Goal: Information Seeking & Learning: Learn about a topic

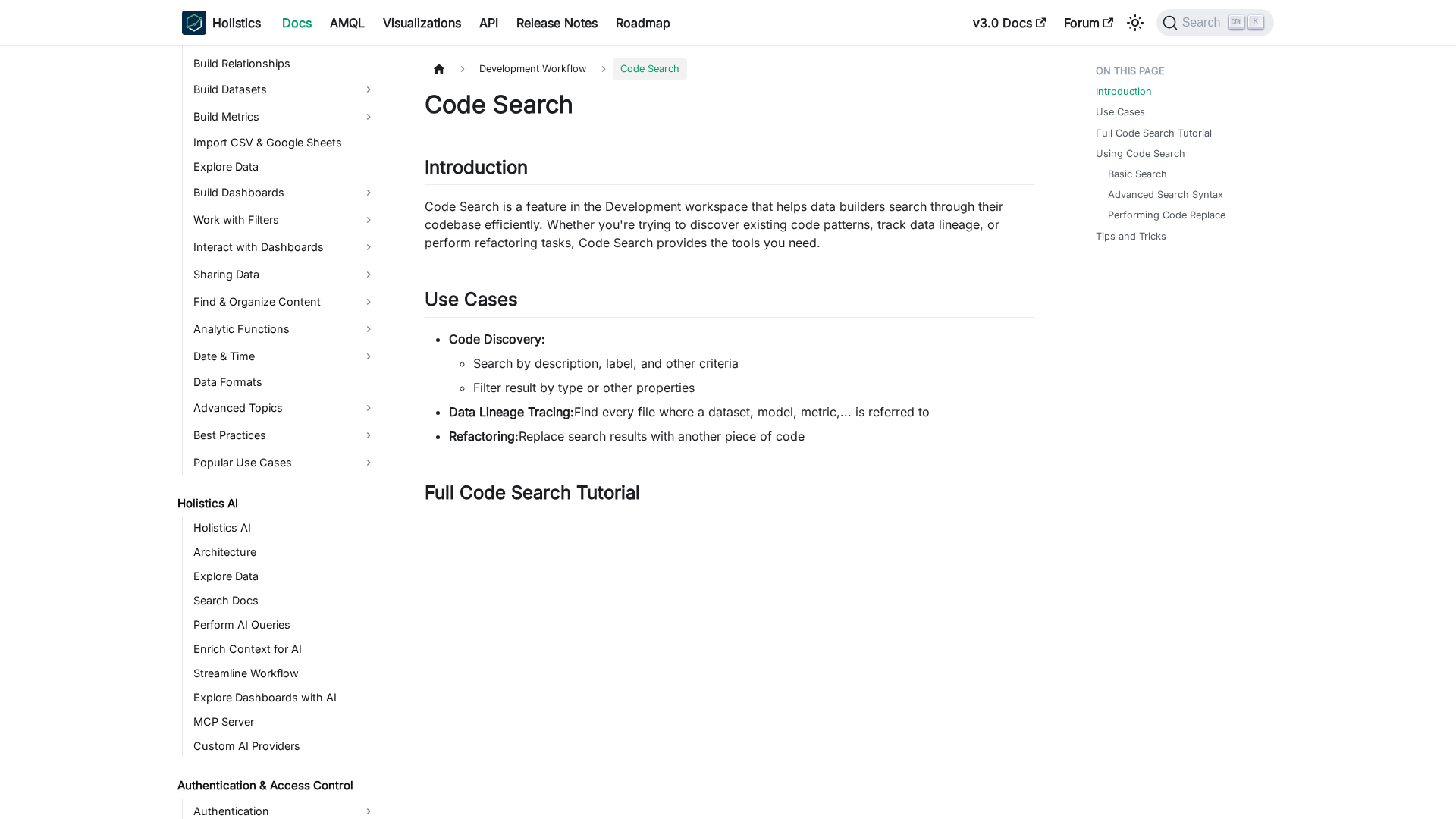
scroll to position [612, 0]
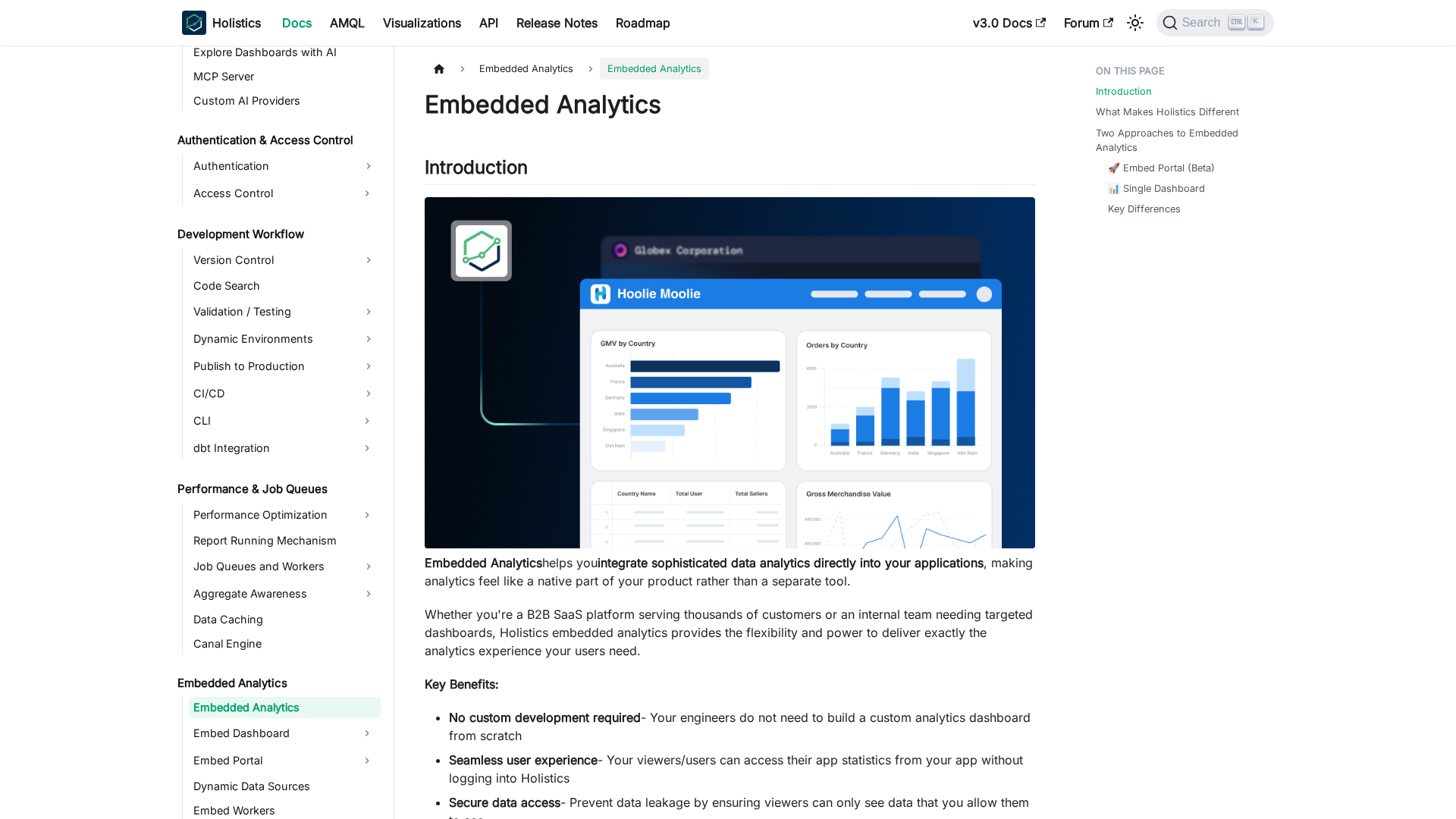
scroll to position [1034, 0]
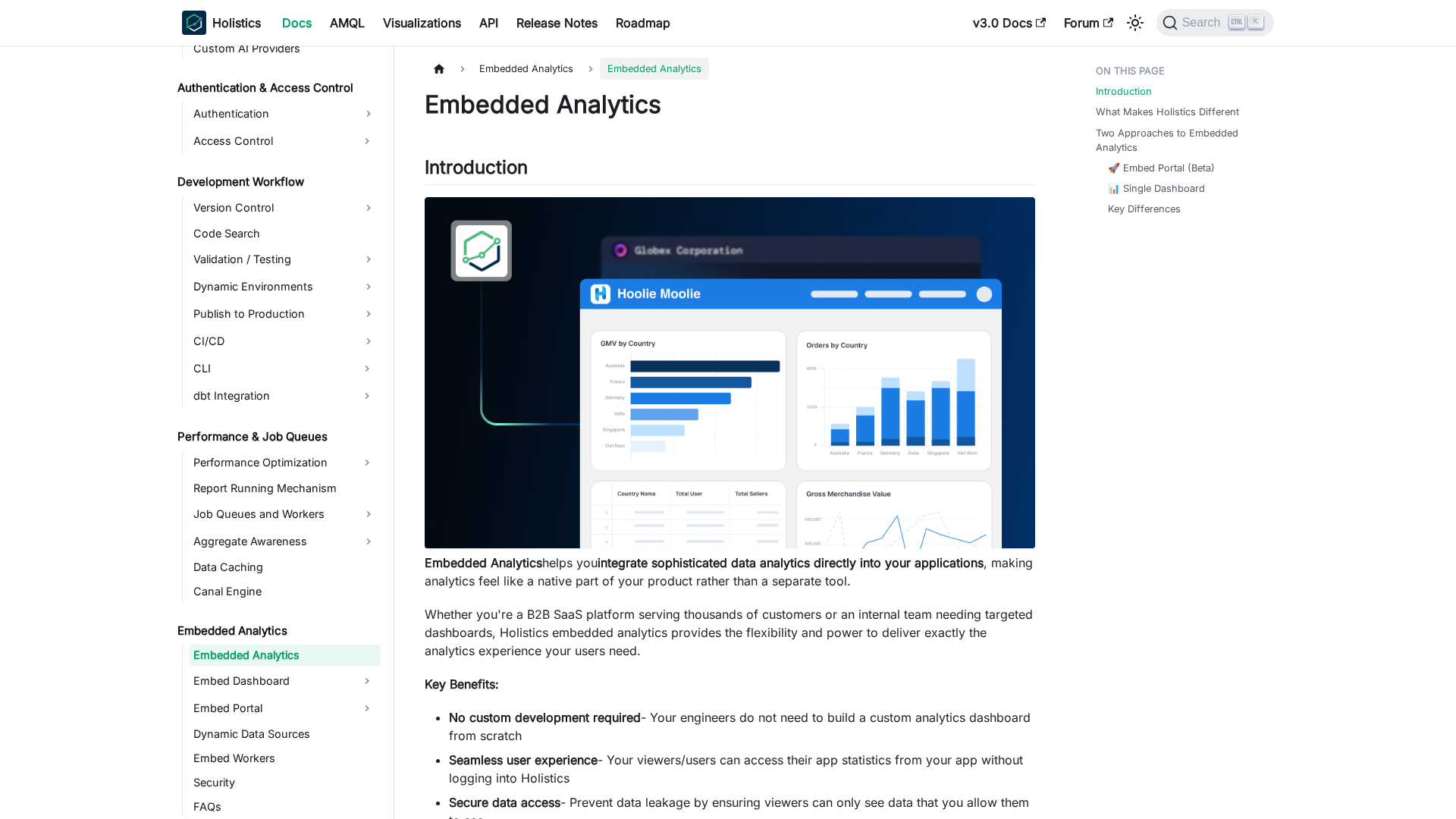
scroll to position [1034, 0]
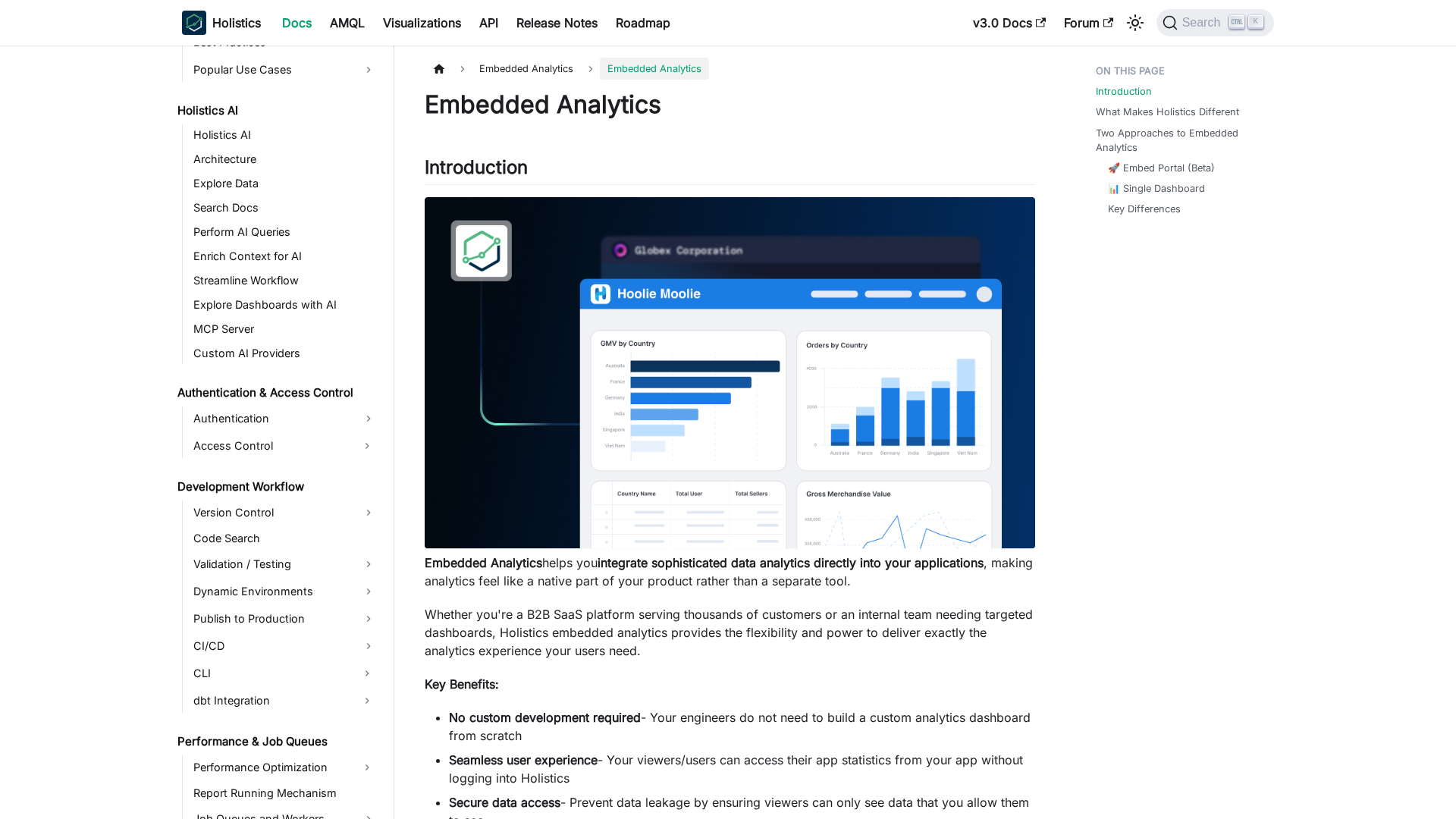
scroll to position [1034, 0]
